Goal: Information Seeking & Learning: Learn about a topic

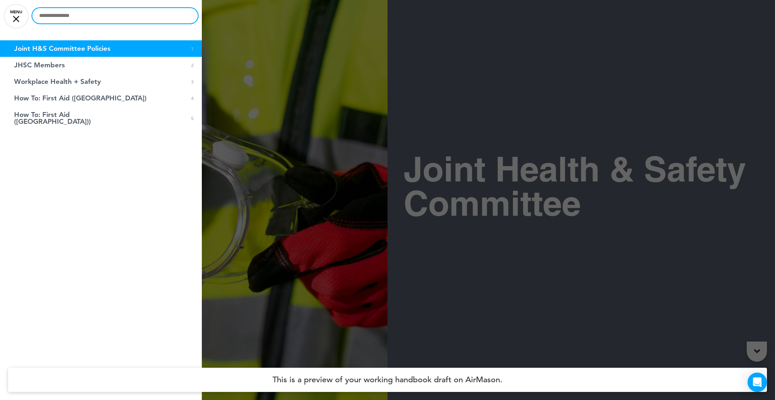
click at [67, 14] on input "text" at bounding box center [114, 15] width 165 height 15
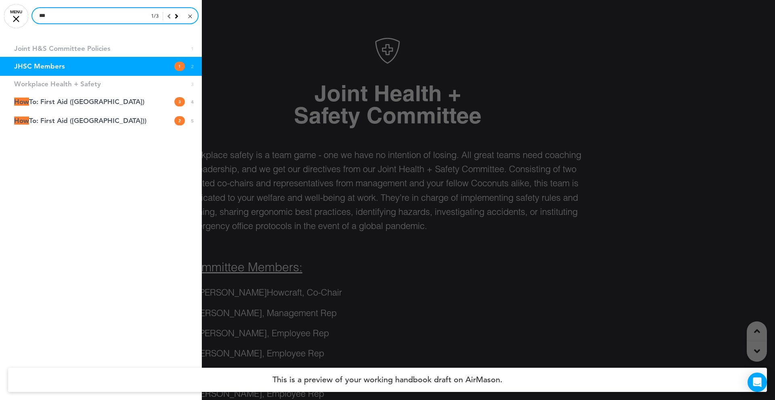
type input "***"
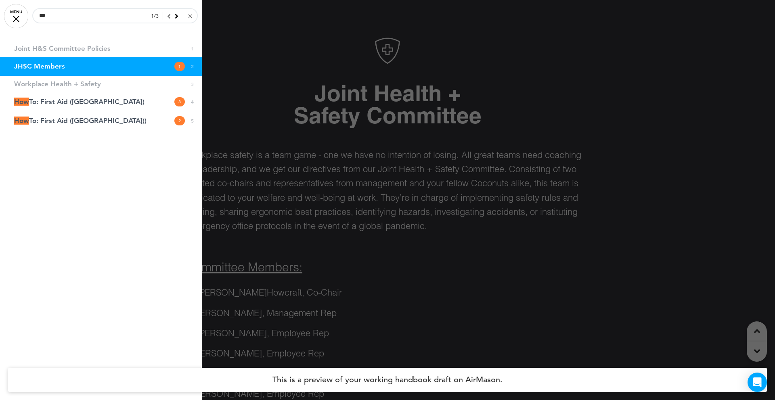
click at [189, 16] on div at bounding box center [190, 17] width 4 height 4
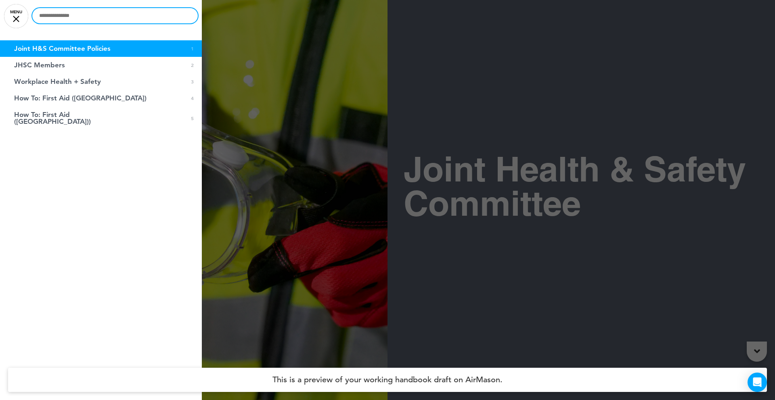
click at [117, 16] on input "text" at bounding box center [114, 15] width 165 height 15
click at [82, 18] on input "text" at bounding box center [114, 15] width 165 height 15
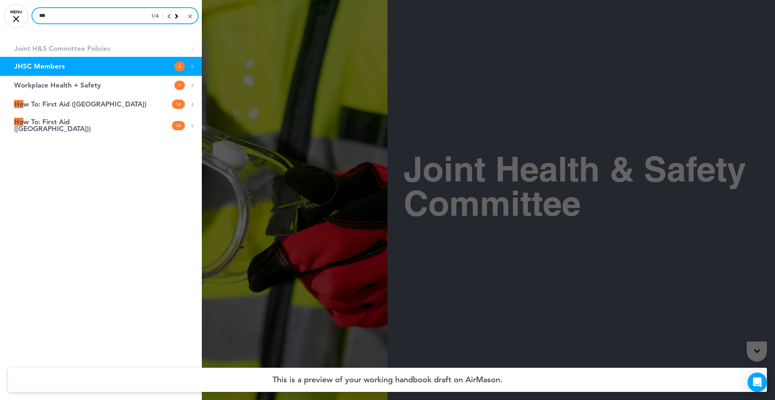
scroll to position [400, 0]
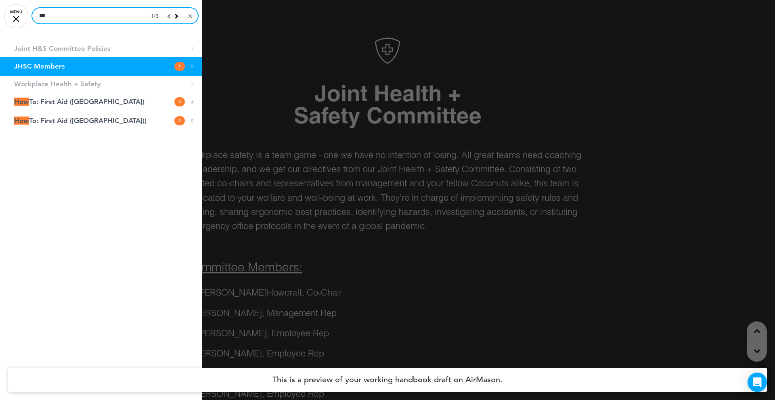
type input "***"
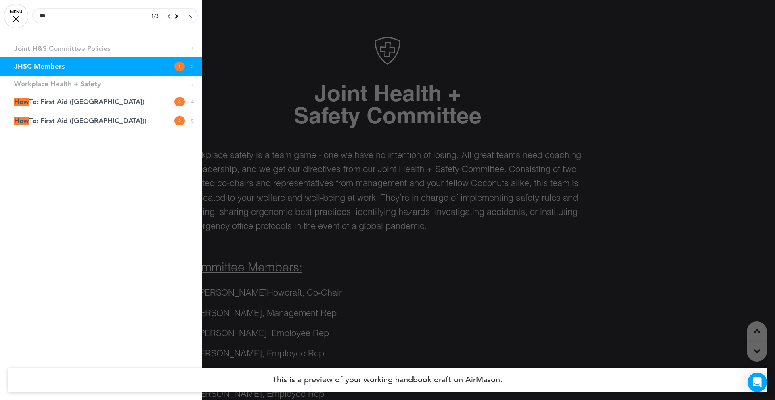
click at [168, 68] on link "JHSC Members 1 2" at bounding box center [101, 66] width 202 height 19
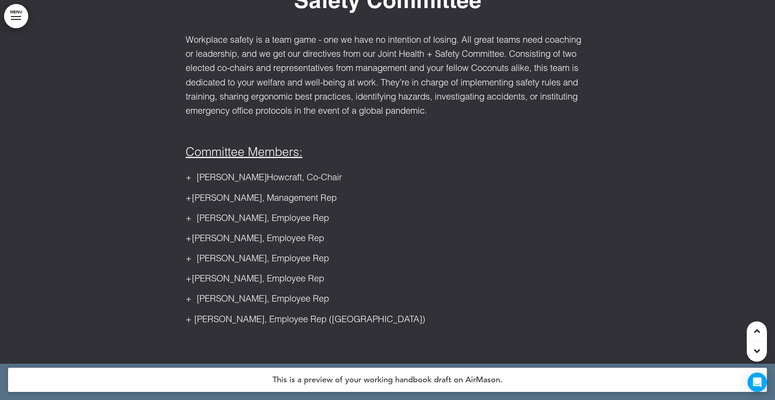
scroll to position [427, 0]
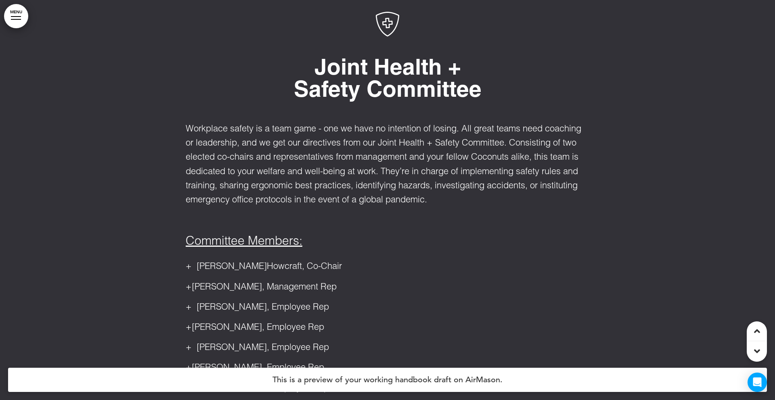
click at [25, 13] on link "MENU" at bounding box center [16, 16] width 24 height 24
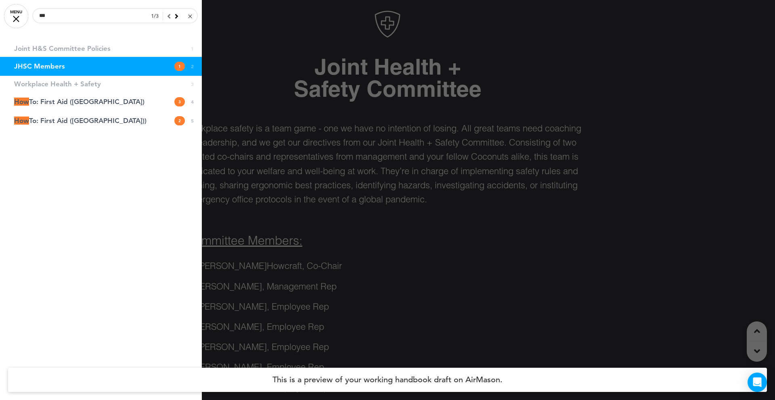
click at [66, 64] on link "JHSC Members 1 2" at bounding box center [101, 66] width 202 height 19
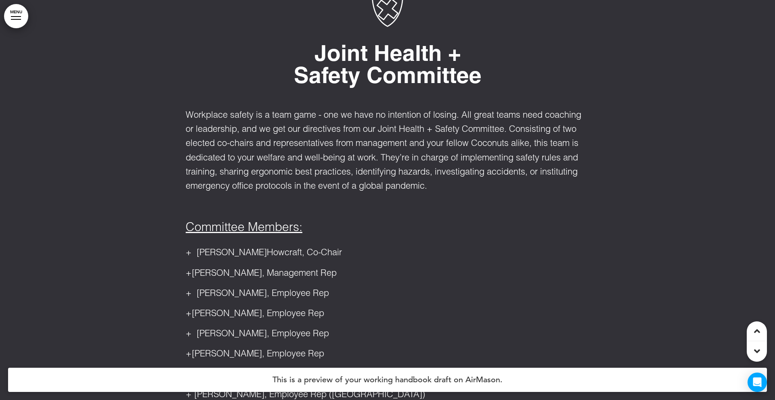
scroll to position [442, 0]
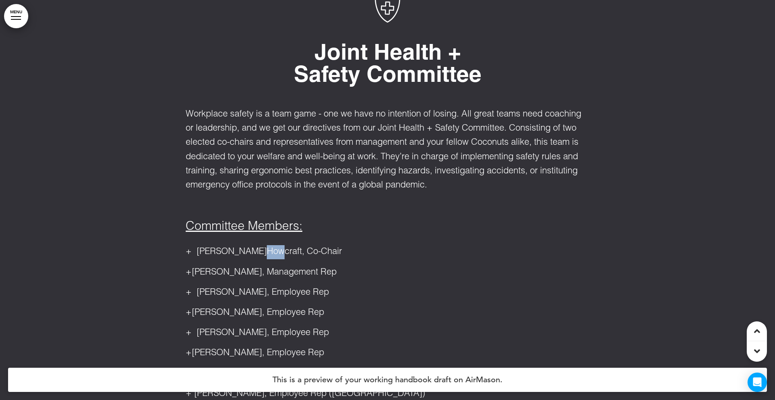
drag, startPoint x: 230, startPoint y: 254, endPoint x: 247, endPoint y: 251, distance: 17.9
click at [247, 251] on span "+ Jessica How craft" at bounding box center [244, 252] width 116 height 9
click at [21, 19] on div at bounding box center [16, 19] width 10 height 1
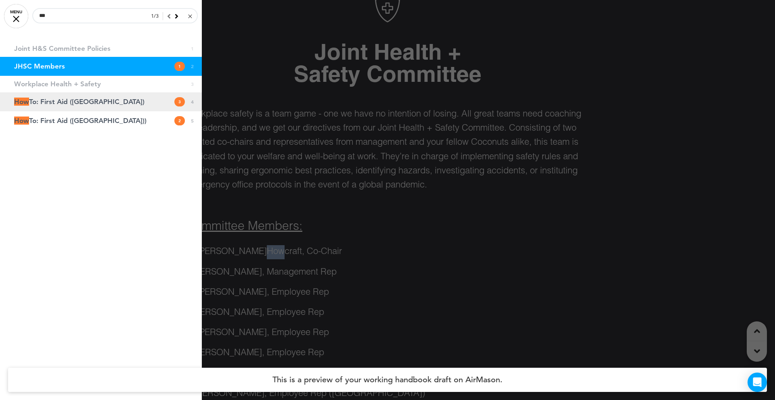
click at [83, 102] on span "How To: First Aid (Vancouver)" at bounding box center [79, 101] width 130 height 7
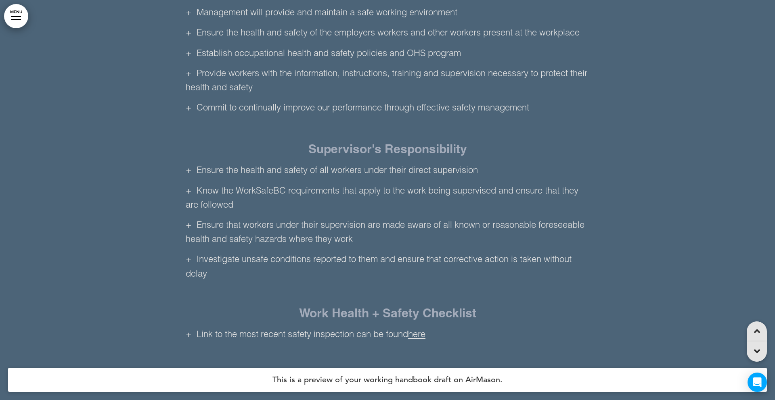
scroll to position [1687, 0]
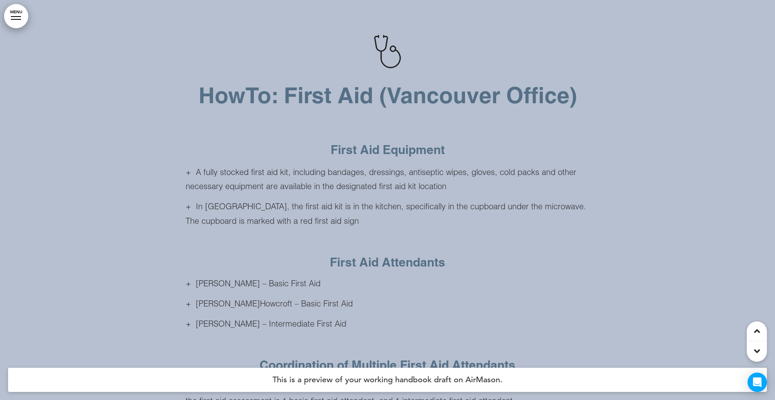
click at [17, 16] on div at bounding box center [16, 16] width 10 height 1
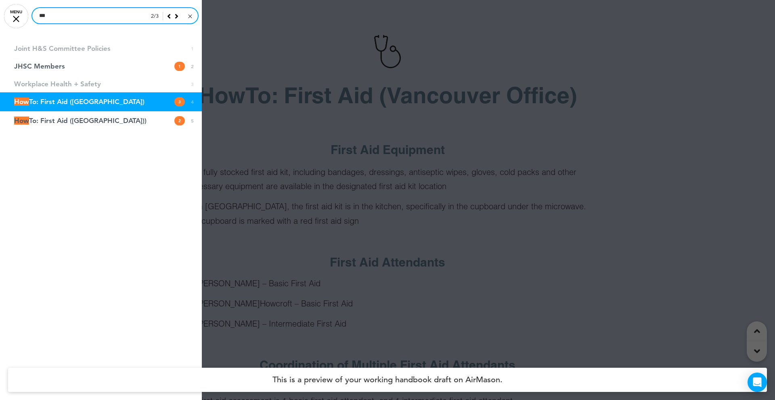
click at [73, 15] on input "***" at bounding box center [114, 15] width 165 height 15
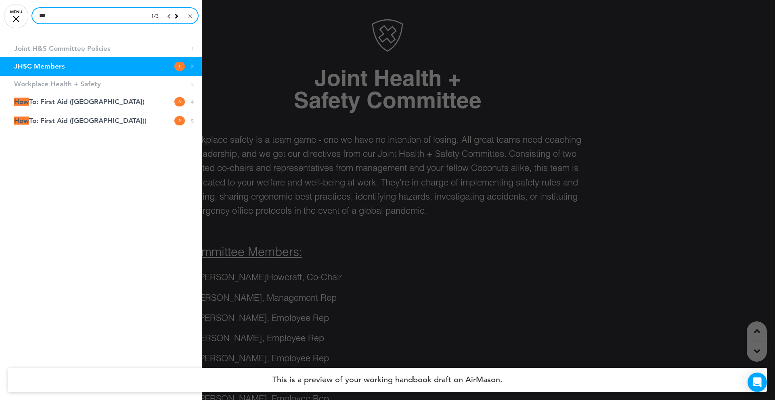
scroll to position [400, 0]
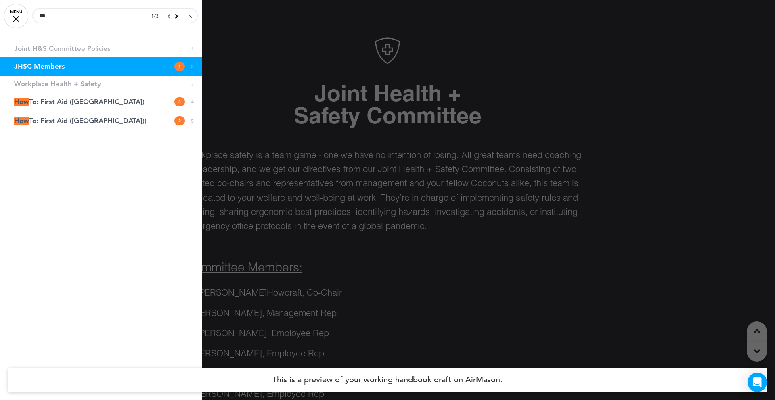
click at [190, 16] on div at bounding box center [190, 17] width 4 height 4
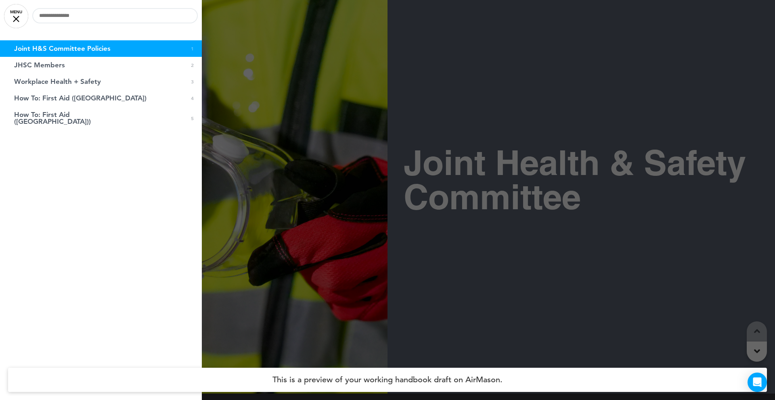
scroll to position [0, 0]
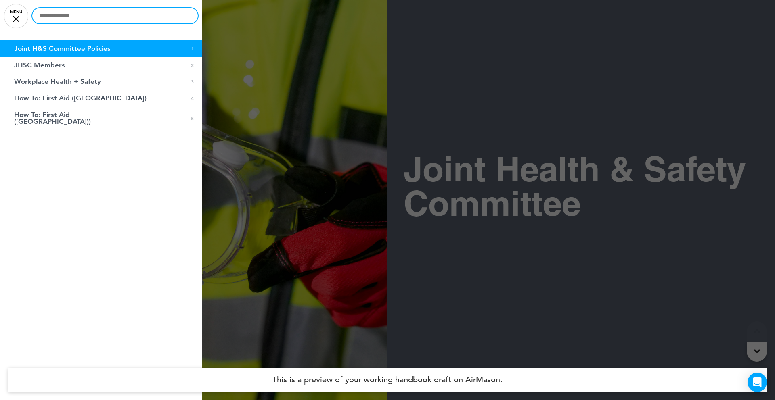
click at [106, 16] on input "text" at bounding box center [114, 15] width 165 height 15
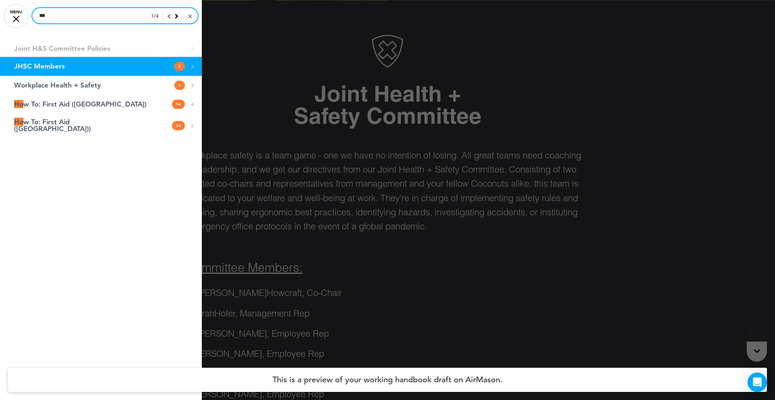
scroll to position [400, 0]
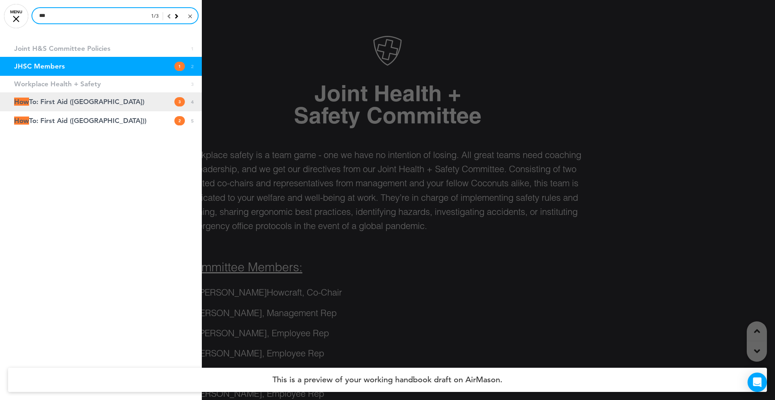
type input "***"
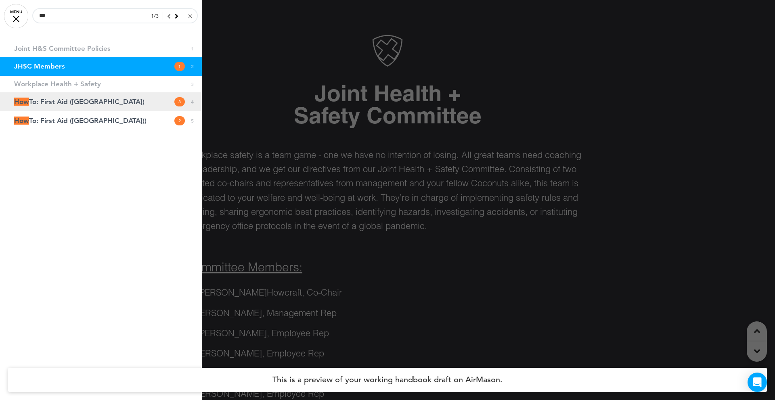
click at [110, 100] on link "How To: First Aid (Vancouver) 3 4" at bounding box center [101, 101] width 202 height 19
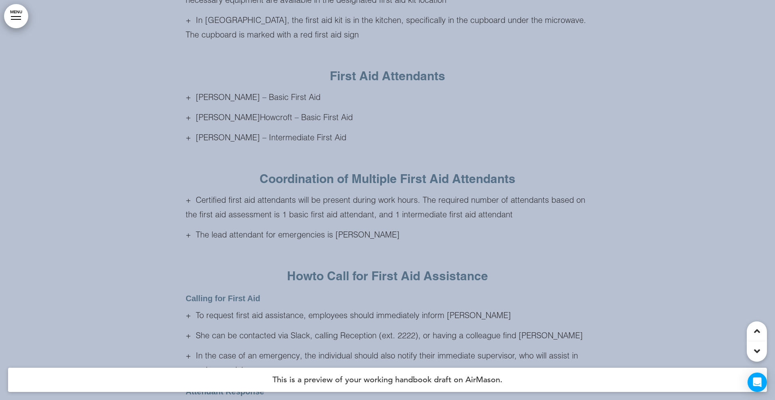
scroll to position [1840, 0]
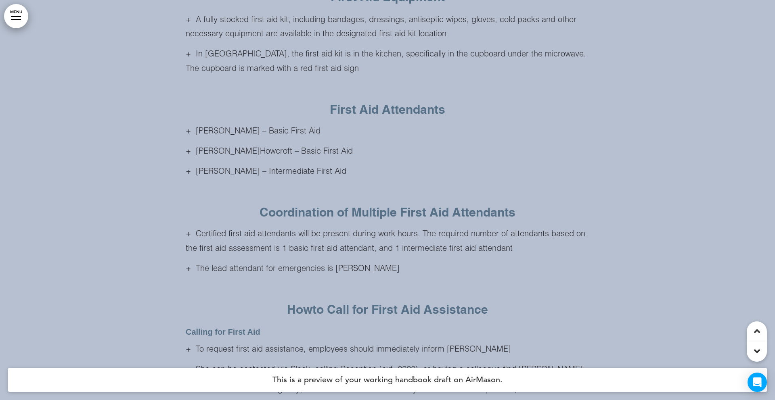
click at [17, 17] on div at bounding box center [16, 16] width 10 height 1
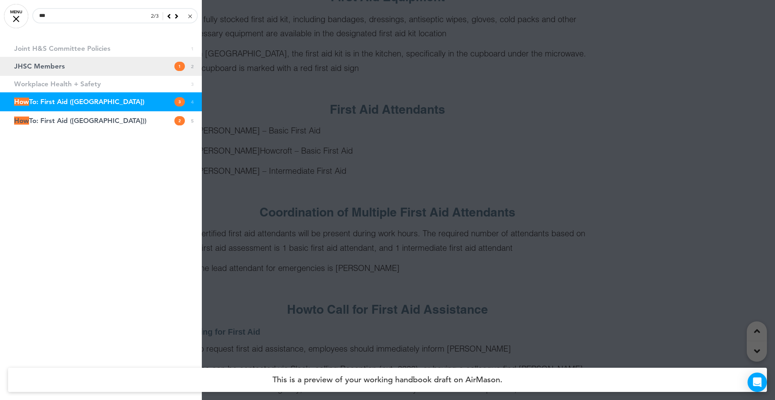
click at [41, 65] on span "JHSC Members" at bounding box center [39, 66] width 51 height 7
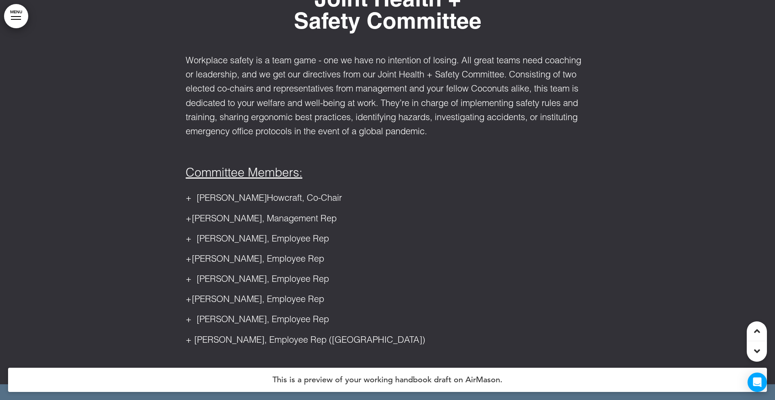
scroll to position [503, 0]
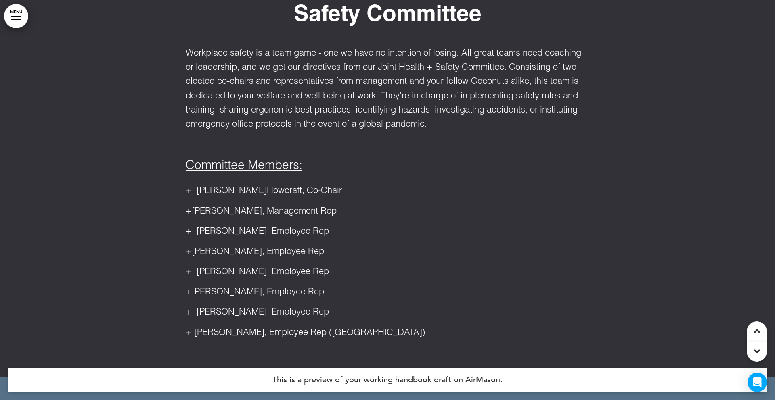
click at [8, 17] on link "MENU" at bounding box center [16, 16] width 24 height 24
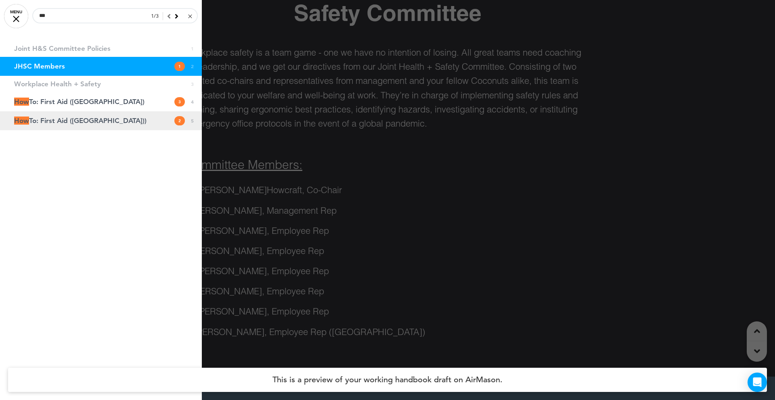
click at [105, 115] on link "How To: First Aid (Victoria)) 2 5" at bounding box center [101, 120] width 202 height 19
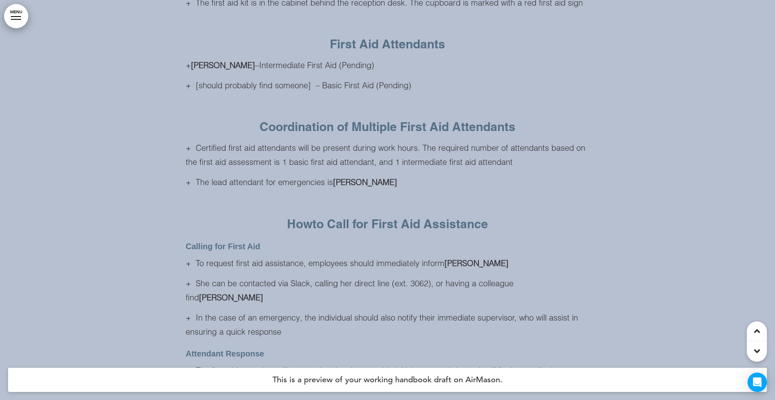
scroll to position [2916, 0]
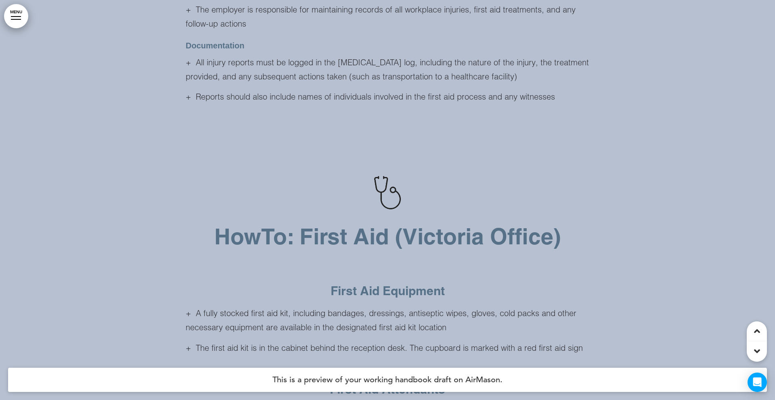
click at [18, 16] on div at bounding box center [16, 16] width 10 height 1
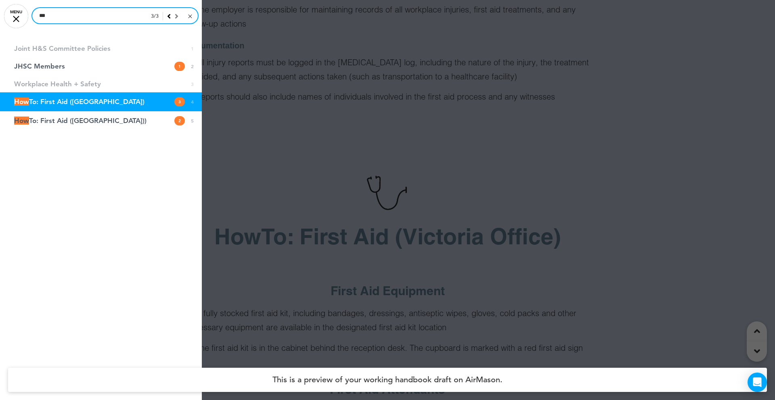
click at [60, 16] on input "***" at bounding box center [114, 15] width 165 height 15
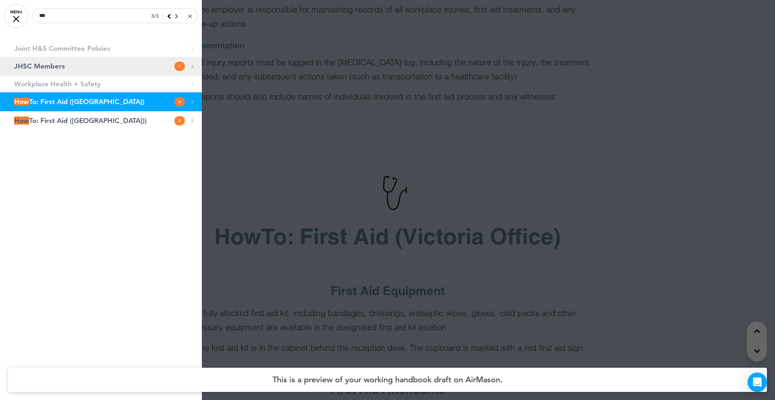
click at [182, 67] on span "1" at bounding box center [179, 66] width 10 height 9
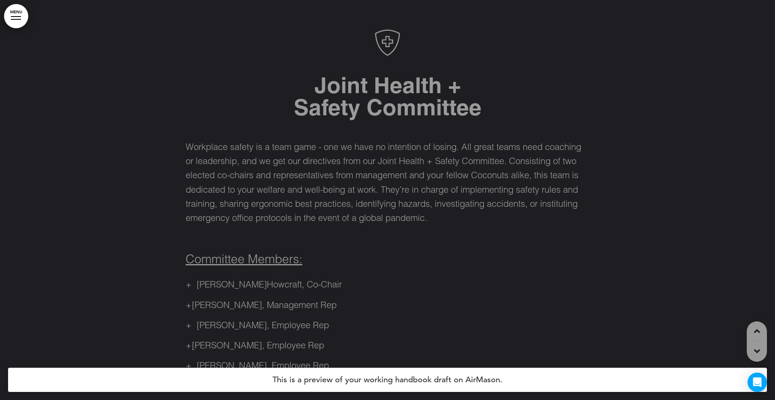
scroll to position [400, 0]
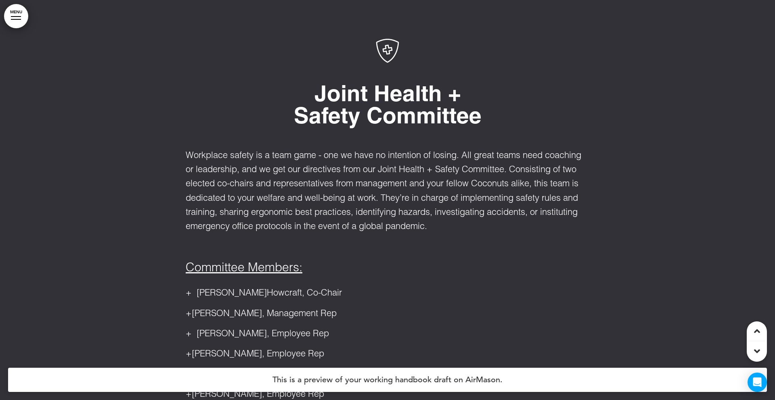
click at [21, 17] on link "MENU" at bounding box center [16, 16] width 24 height 24
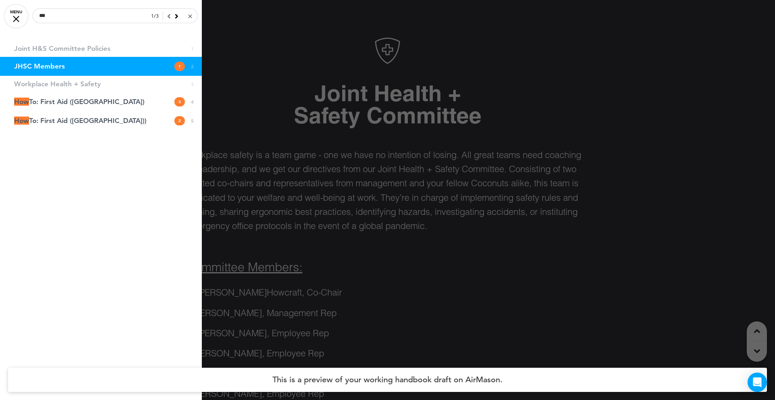
click at [192, 17] on div "1 / 3" at bounding box center [172, 16] width 52 height 16
click at [192, 17] on div at bounding box center [190, 17] width 4 height 4
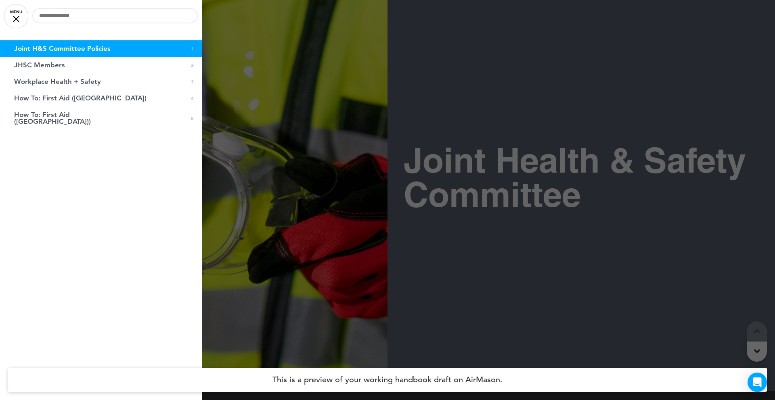
scroll to position [0, 0]
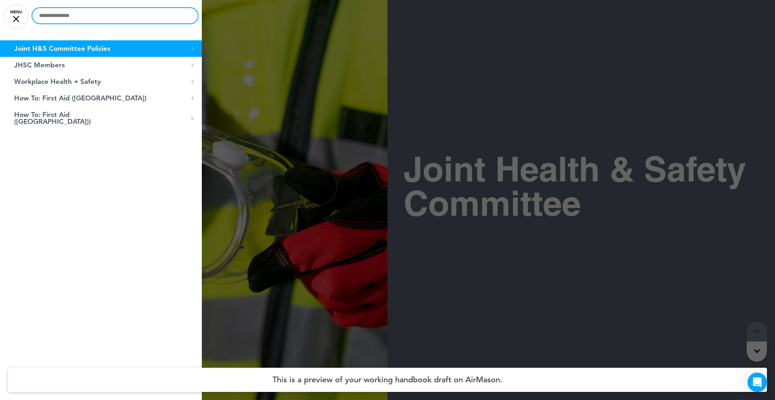
click at [83, 15] on input "text" at bounding box center [114, 15] width 165 height 15
type input "***"
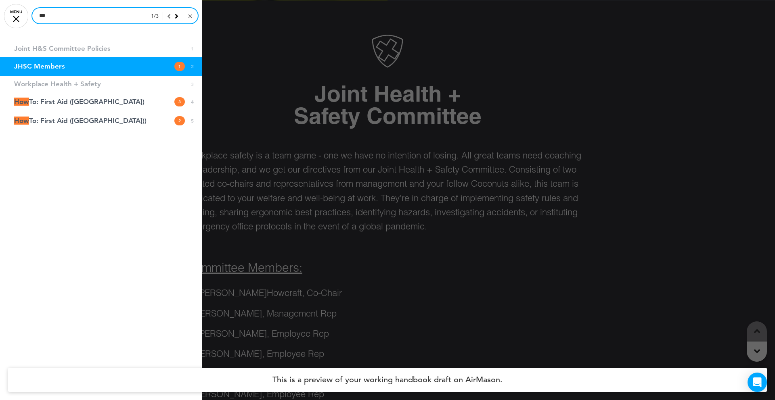
scroll to position [400, 0]
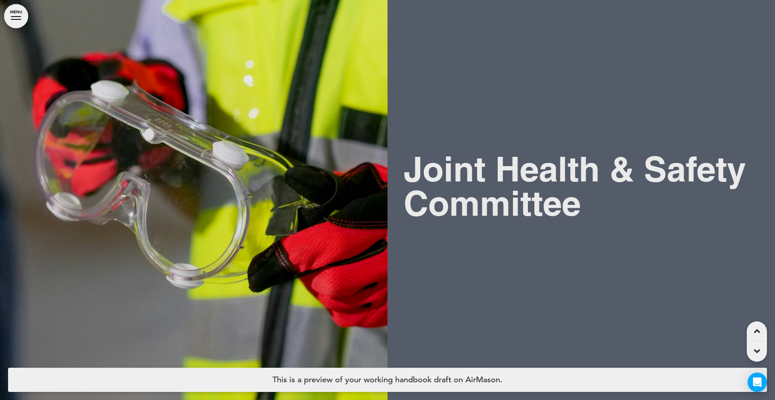
click at [21, 12] on link "MENU" at bounding box center [16, 16] width 24 height 24
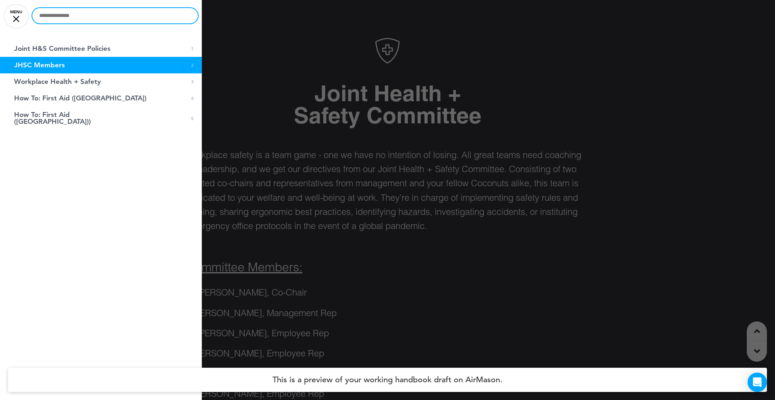
click at [53, 14] on input "text" at bounding box center [114, 15] width 165 height 15
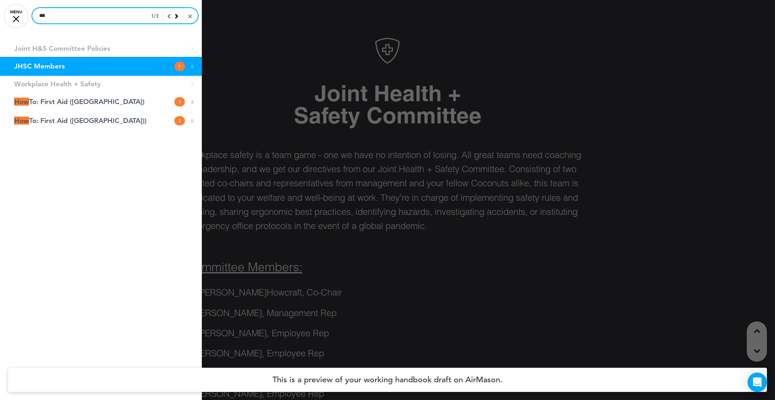
type input "***"
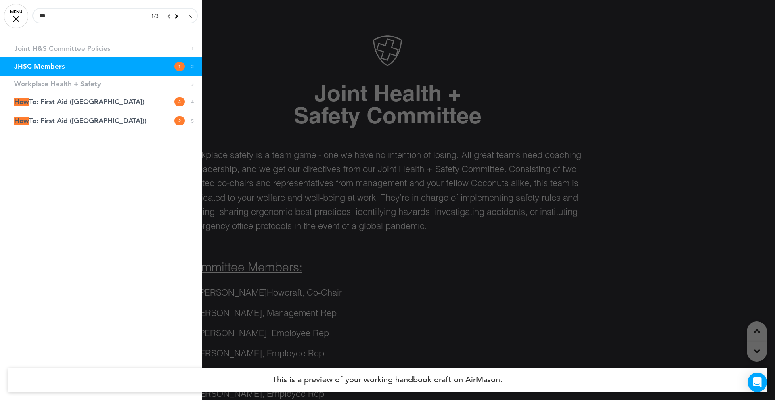
click at [165, 69] on link "JHSC Members 1 2" at bounding box center [101, 66] width 202 height 19
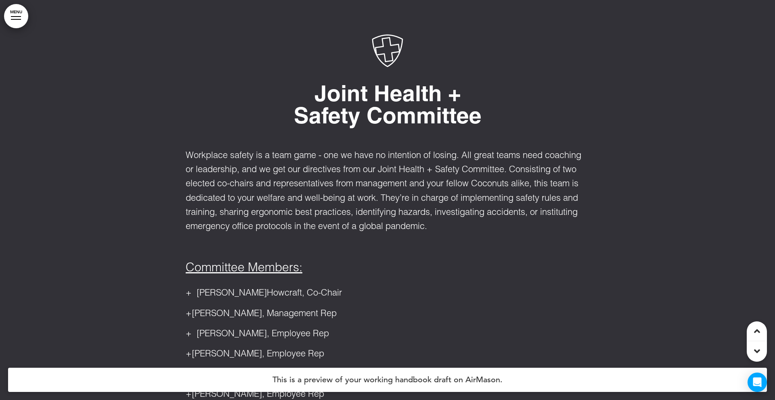
click at [10, 21] on link "MENU" at bounding box center [16, 16] width 24 height 24
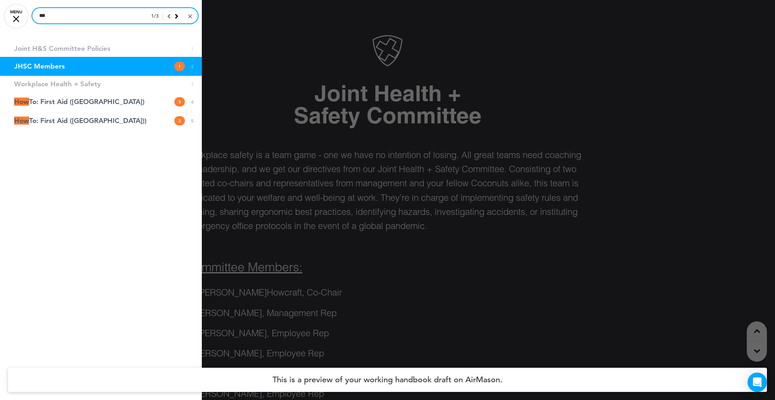
click at [56, 17] on input "***" at bounding box center [114, 15] width 165 height 15
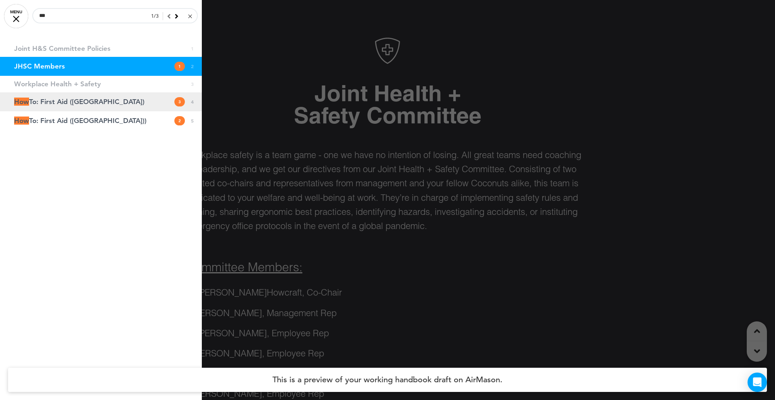
click at [66, 100] on span "How To: First Aid (Vancouver)" at bounding box center [79, 101] width 130 height 7
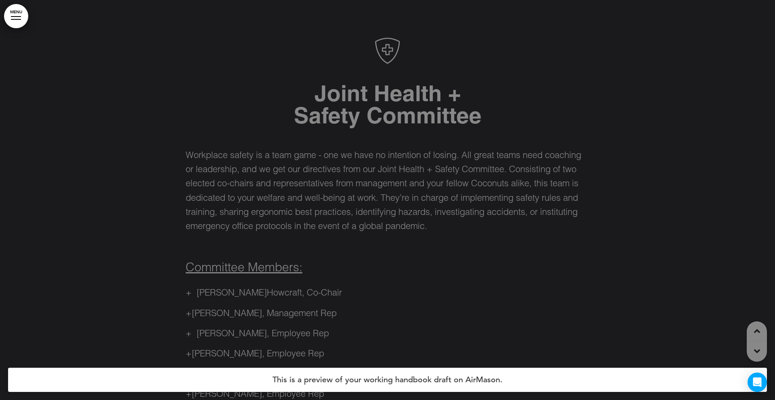
scroll to position [1687, 0]
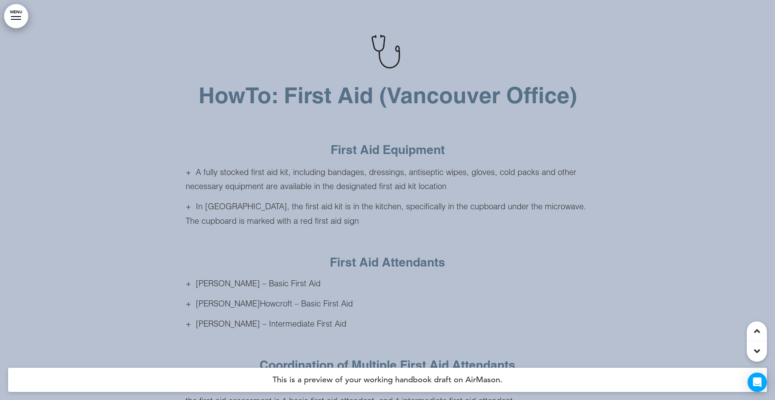
click at [20, 17] on div at bounding box center [16, 16] width 10 height 1
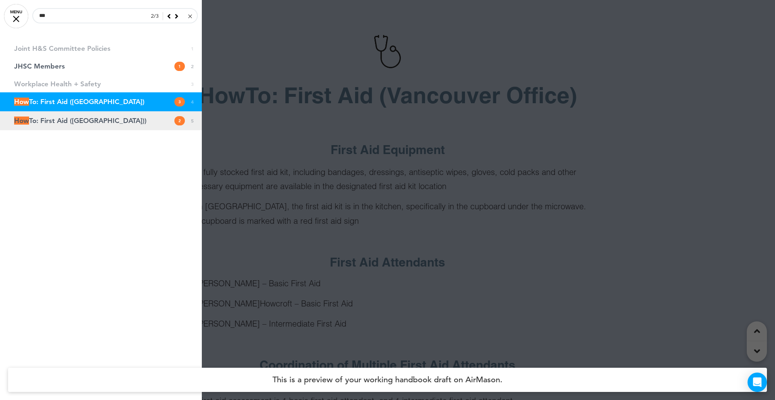
click at [60, 121] on span "How To: First Aid (Victoria))" at bounding box center [80, 120] width 132 height 7
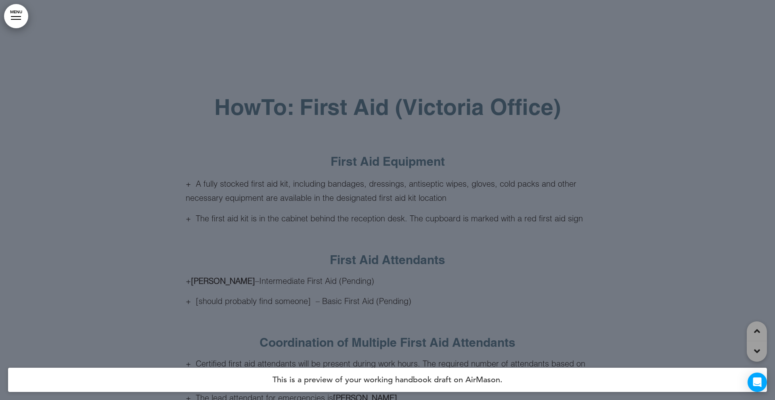
scroll to position [3057, 0]
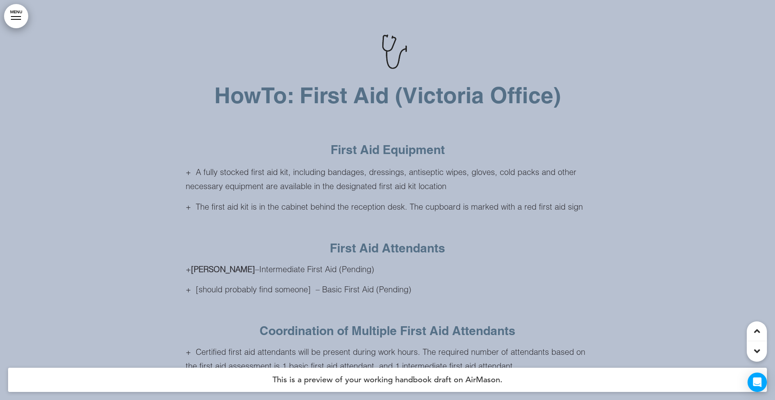
click at [6, 14] on link "MENU" at bounding box center [16, 16] width 24 height 24
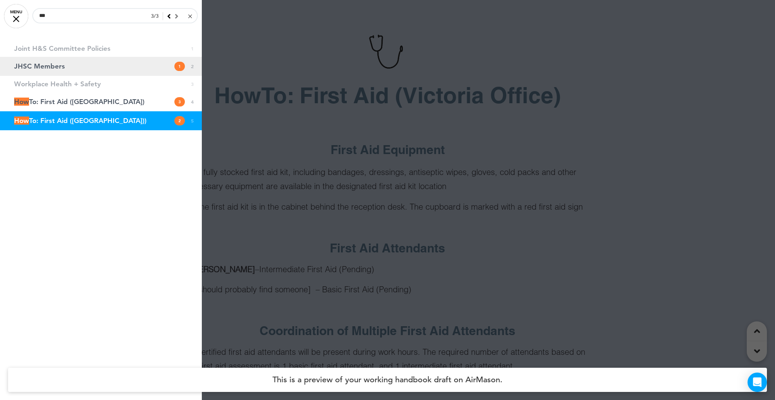
click at [63, 61] on link "JHSC Members 1 2" at bounding box center [101, 66] width 202 height 19
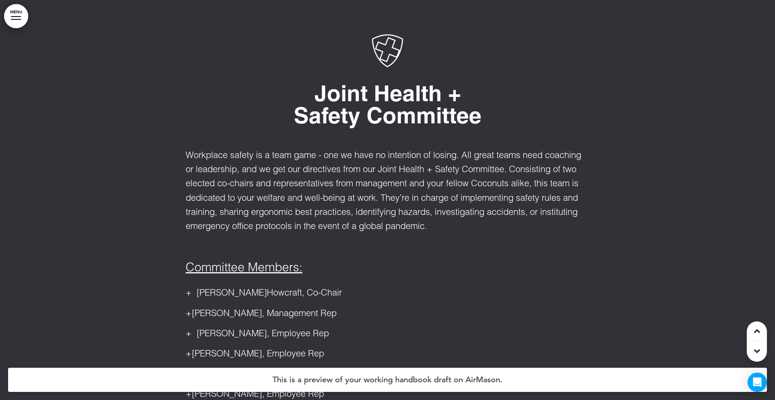
scroll to position [605, 0]
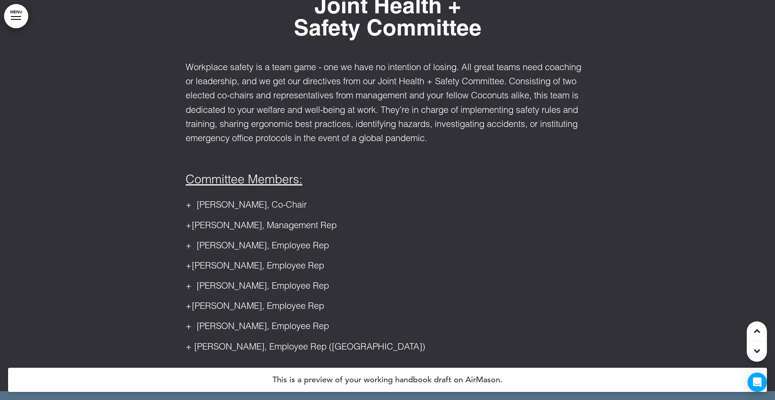
click at [22, 20] on link "MENU" at bounding box center [16, 16] width 24 height 24
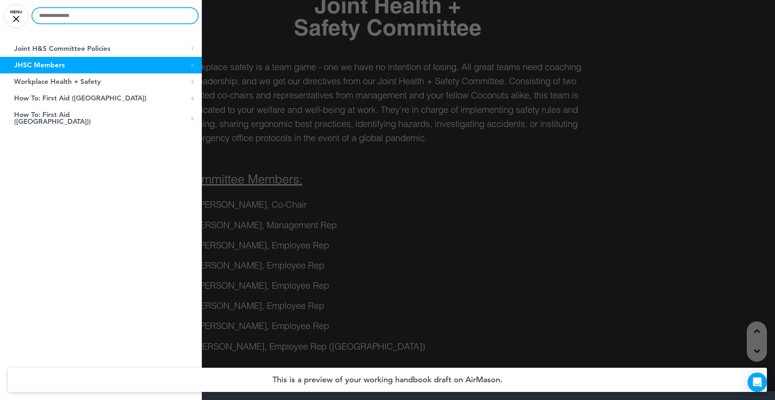
click at [64, 9] on input "text" at bounding box center [114, 15] width 165 height 15
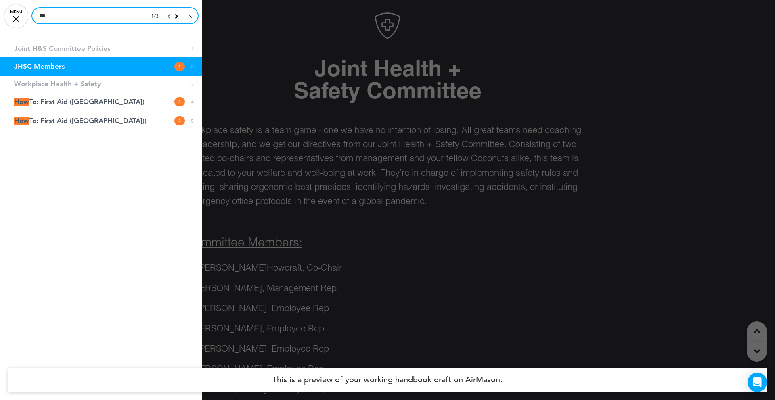
scroll to position [400, 0]
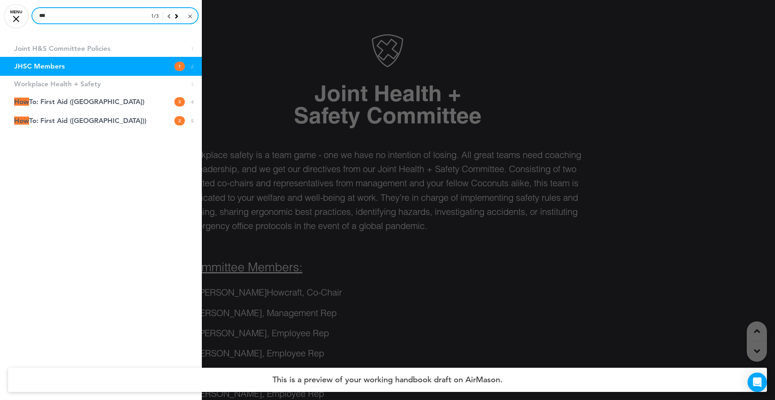
type input "***"
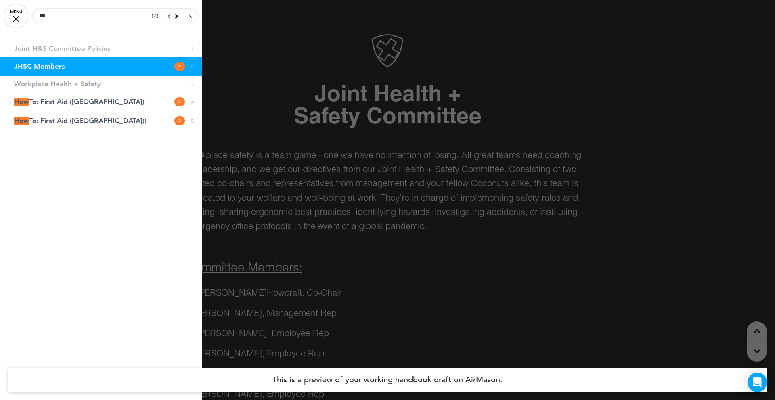
click at [177, 17] on icon at bounding box center [177, 16] width 4 height 7
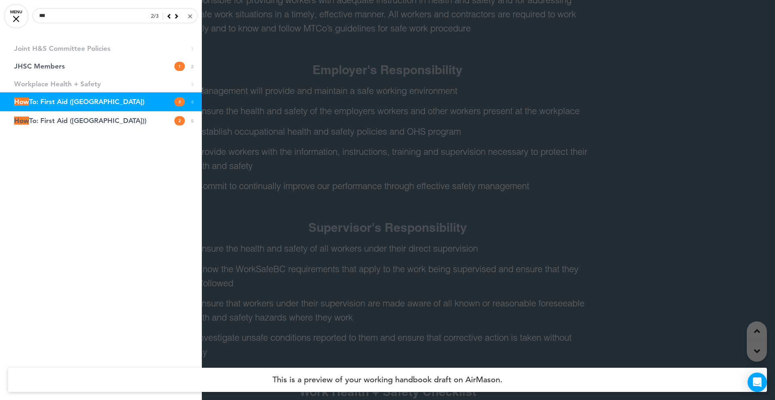
scroll to position [1687, 0]
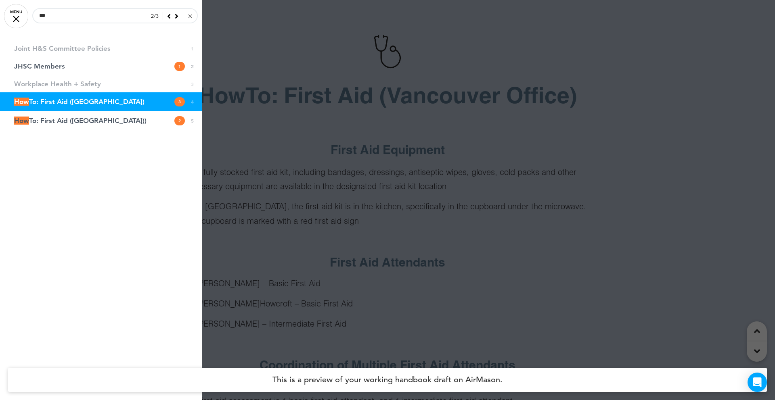
click at [177, 16] on icon at bounding box center [177, 16] width 4 height 7
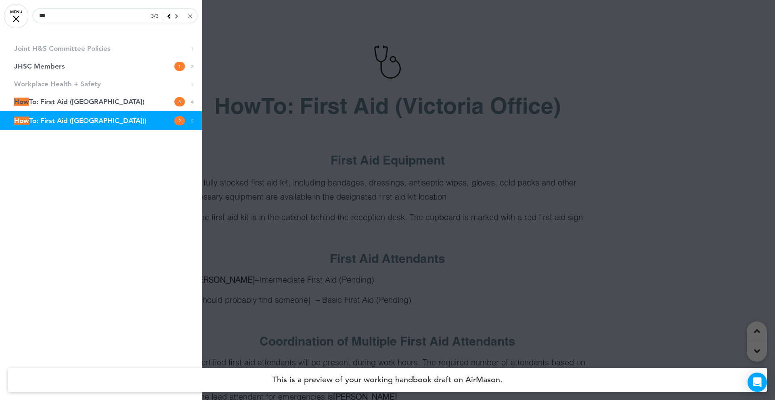
scroll to position [3057, 0]
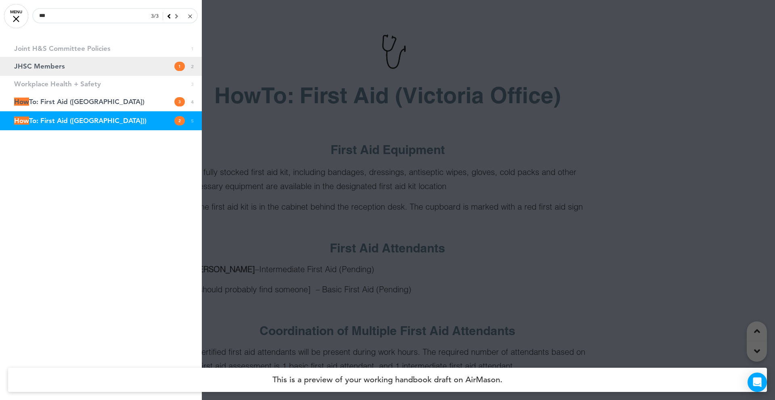
click at [181, 61] on link "JHSC Members 1 2" at bounding box center [101, 66] width 202 height 19
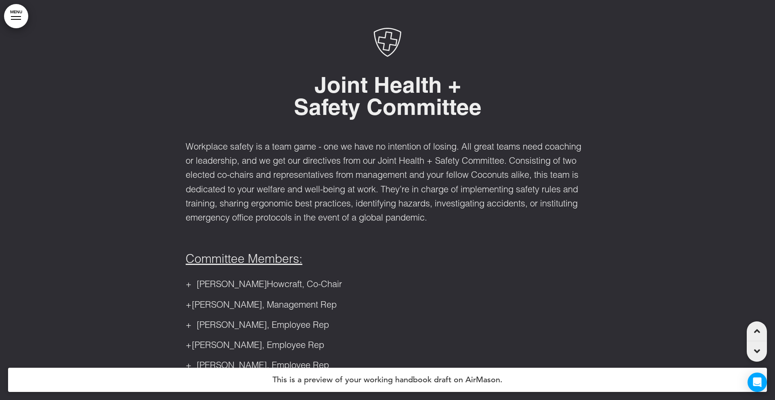
scroll to position [400, 0]
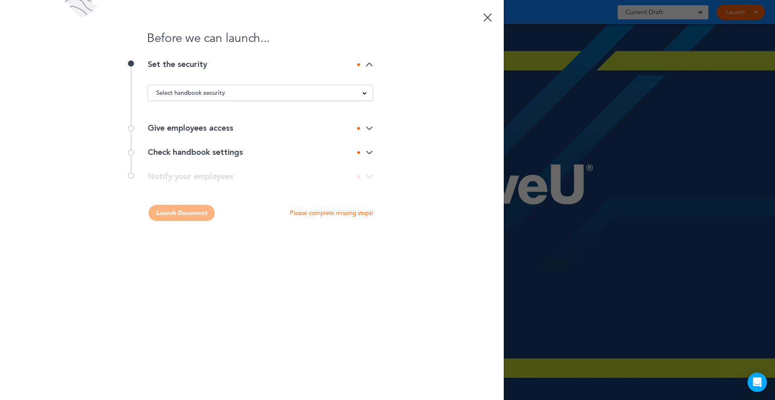
click at [220, 96] on span "Select handbook security" at bounding box center [190, 92] width 69 height 11
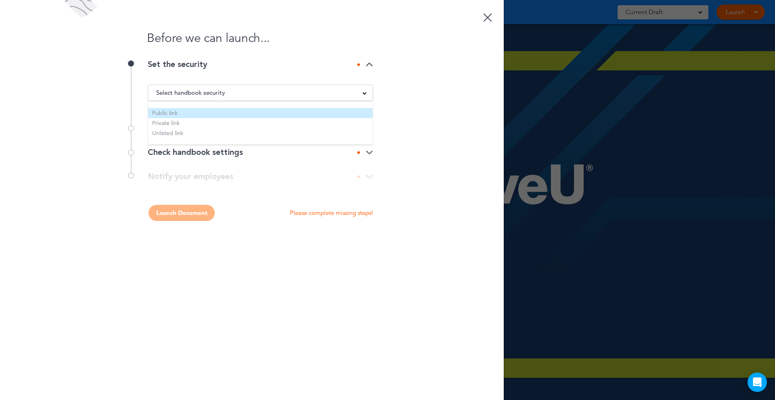
click at [195, 112] on li "Public link" at bounding box center [260, 113] width 224 height 10
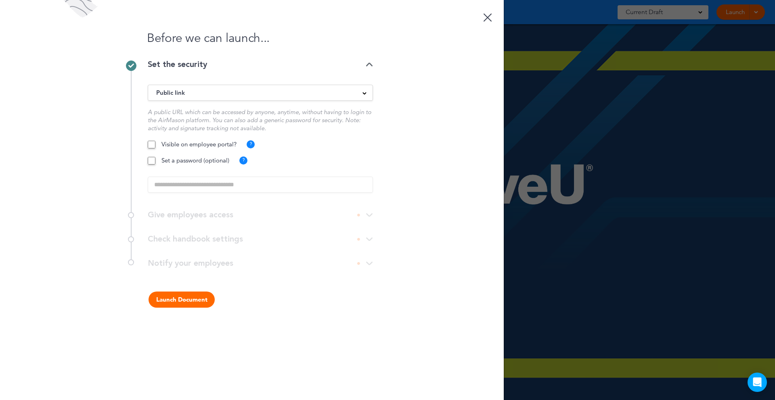
click at [196, 303] on button "Launch Document" at bounding box center [182, 300] width 66 height 16
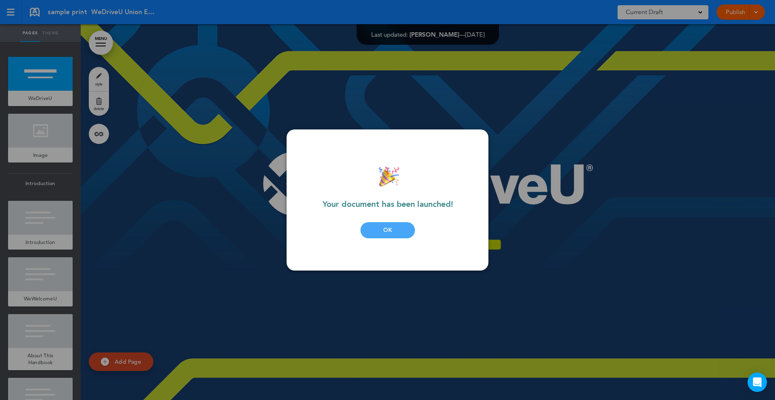
click at [540, 60] on div at bounding box center [387, 200] width 775 height 400
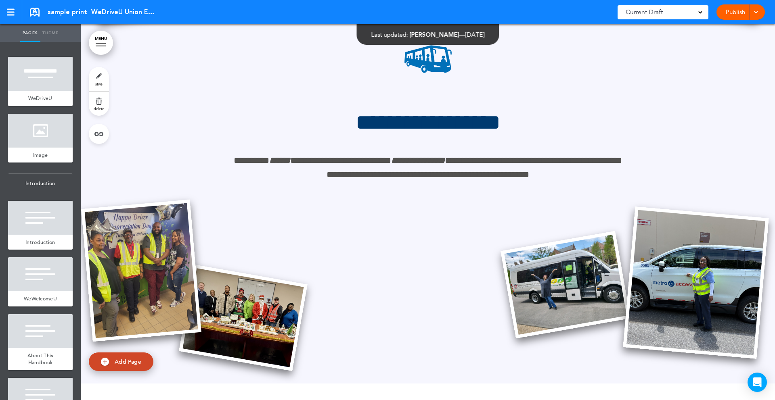
scroll to position [2966, 0]
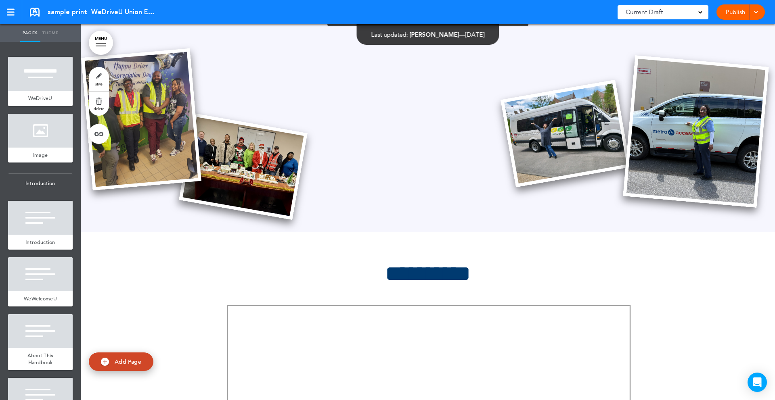
click at [39, 84] on div at bounding box center [40, 74] width 65 height 34
